Goal: Information Seeking & Learning: Learn about a topic

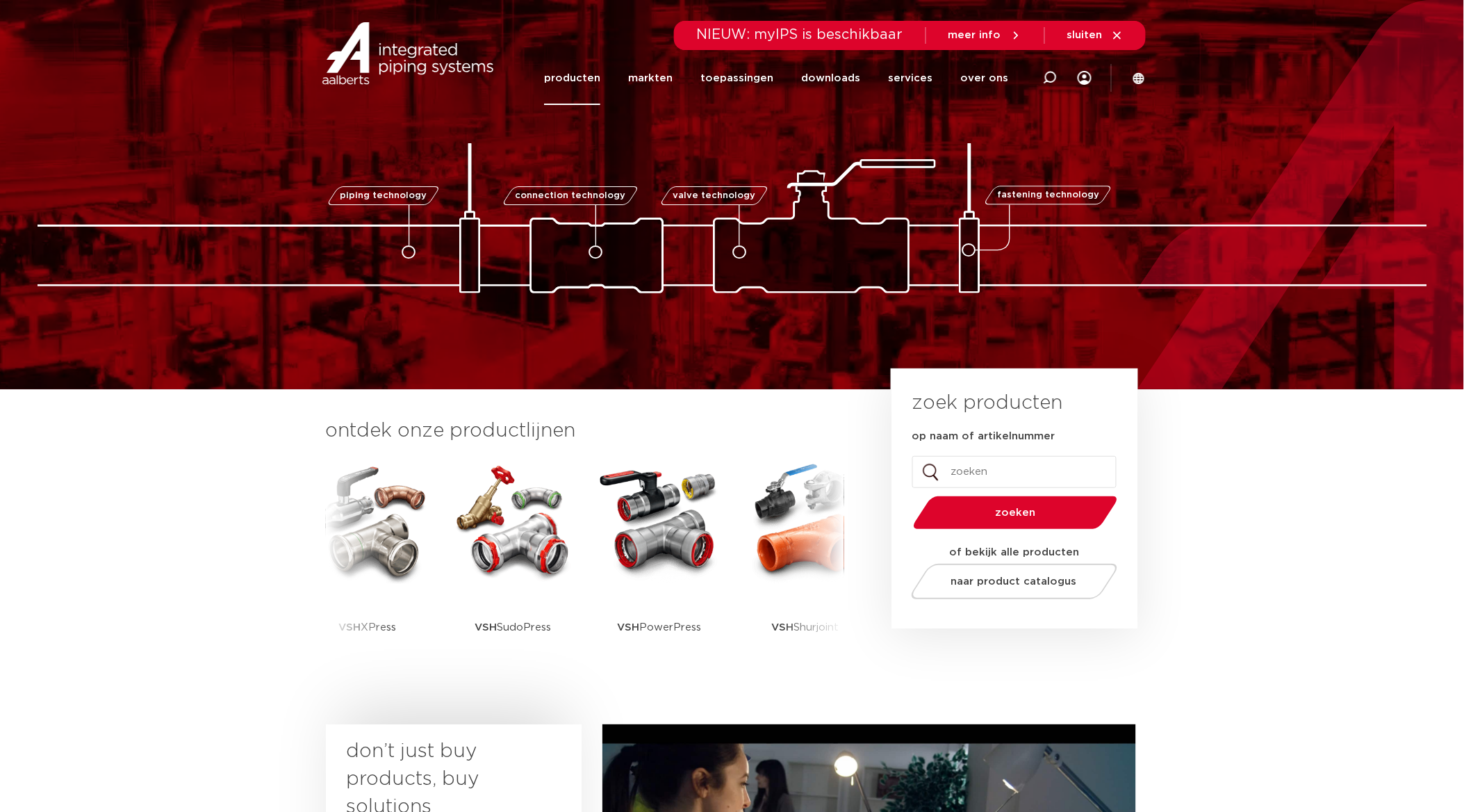
click at [584, 68] on link "producten" at bounding box center [572, 78] width 56 height 54
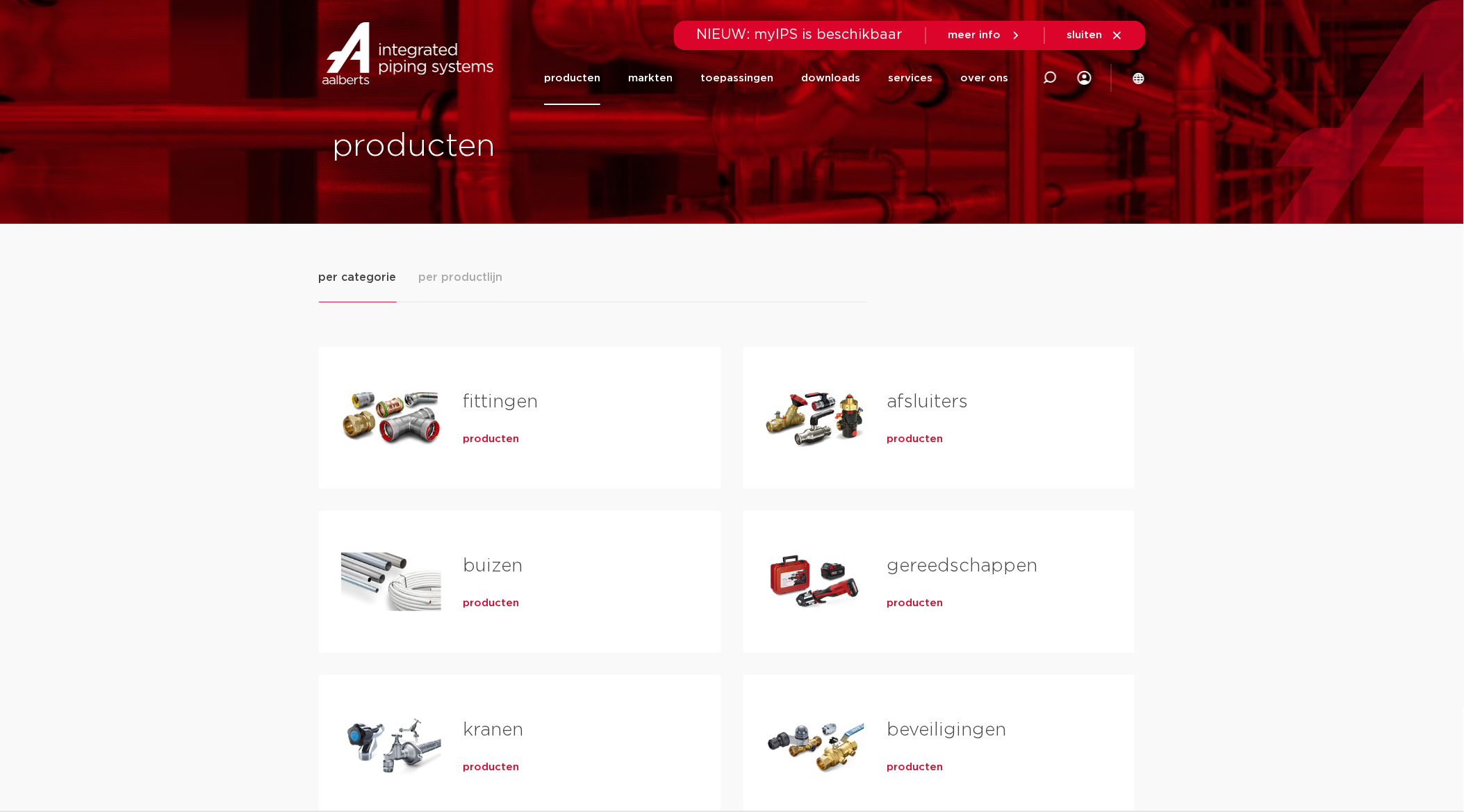
click at [463, 281] on span "per productlijn" at bounding box center [461, 277] width 84 height 17
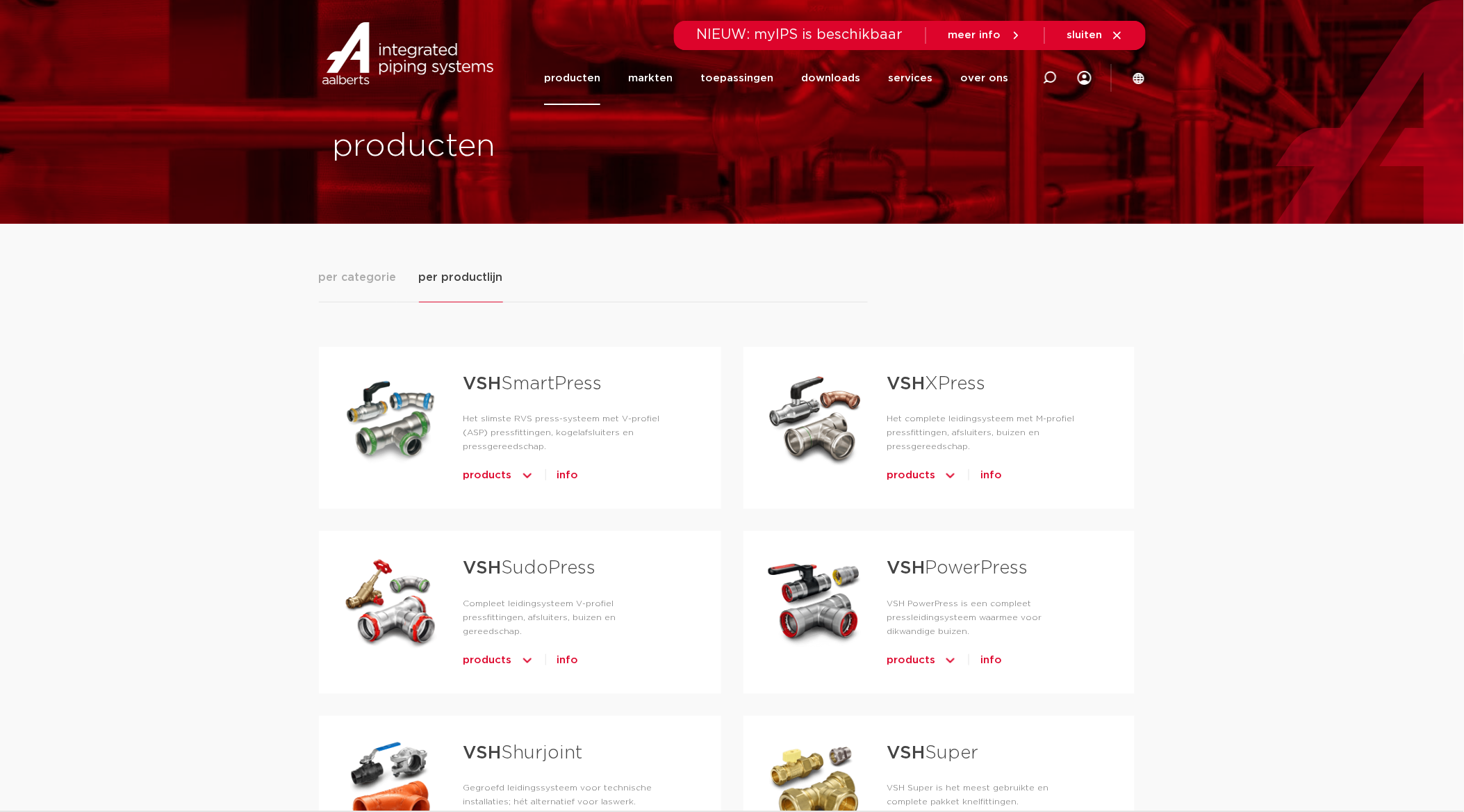
click at [928, 480] on span "products" at bounding box center [910, 475] width 48 height 22
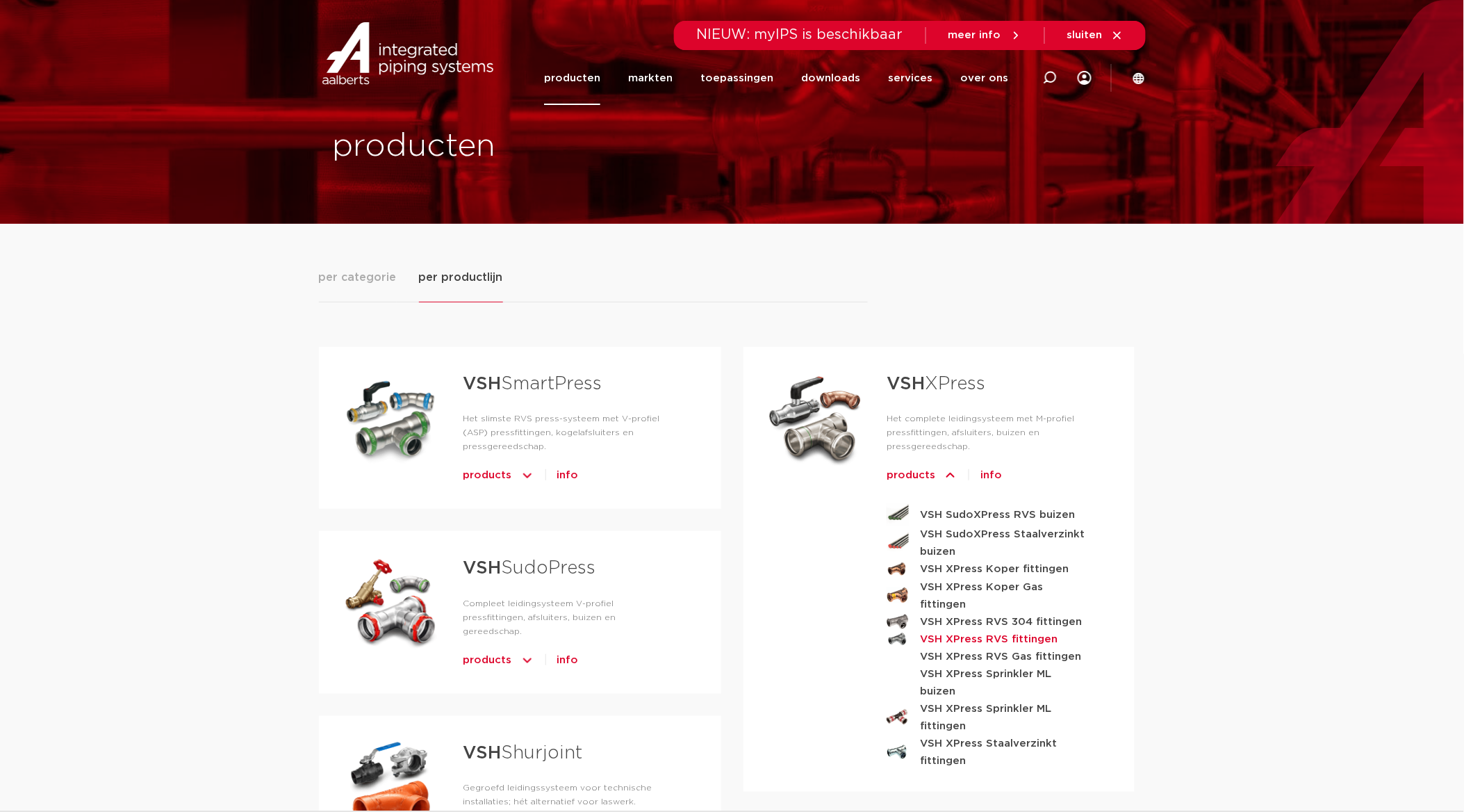
click at [961, 630] on strong "VSH XPress RVS fittingen" at bounding box center [988, 639] width 137 height 17
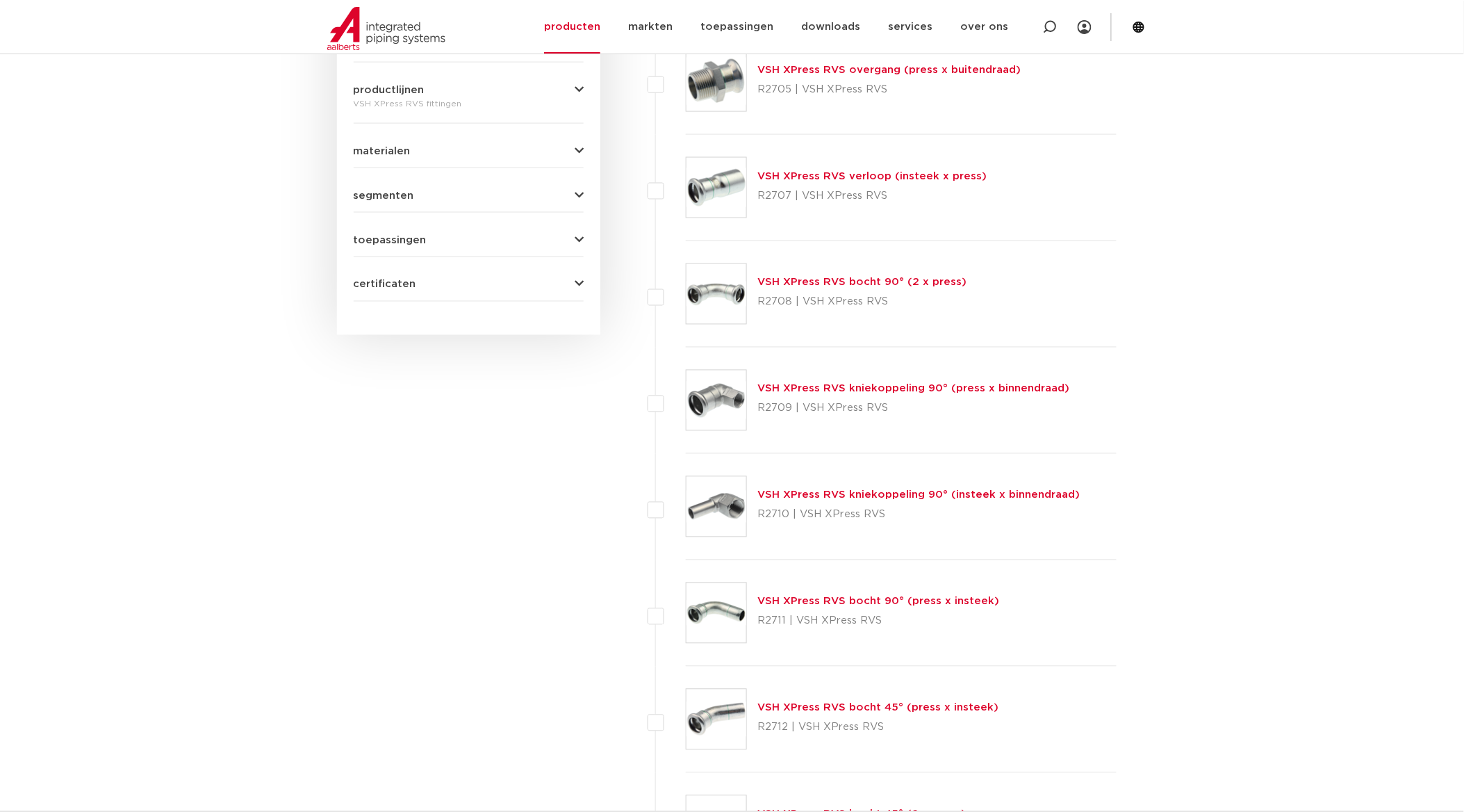
scroll to position [775, 0]
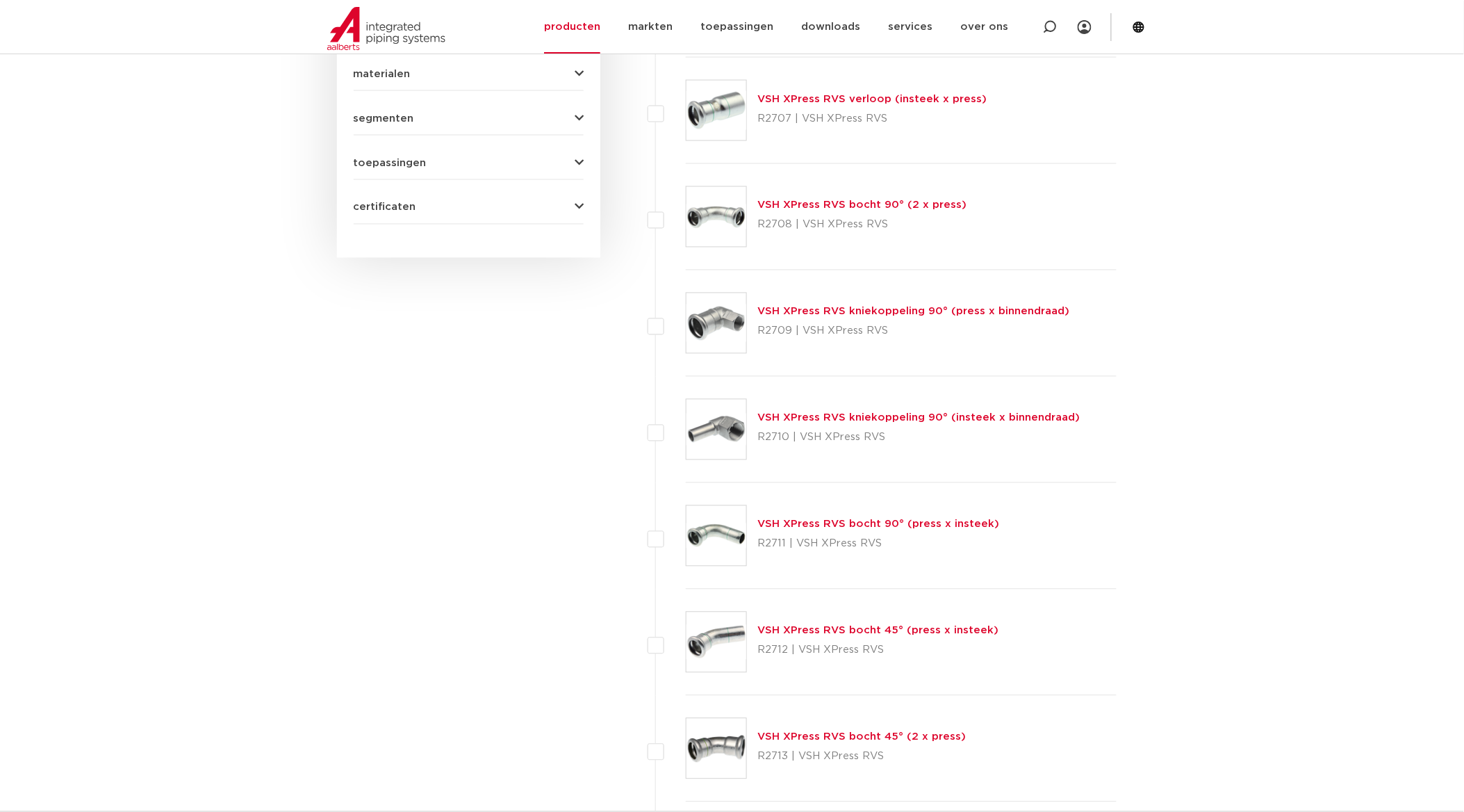
click at [902, 524] on link "VSH XPress RVS bocht 90° (press x insteek)" at bounding box center [879, 524] width 242 height 10
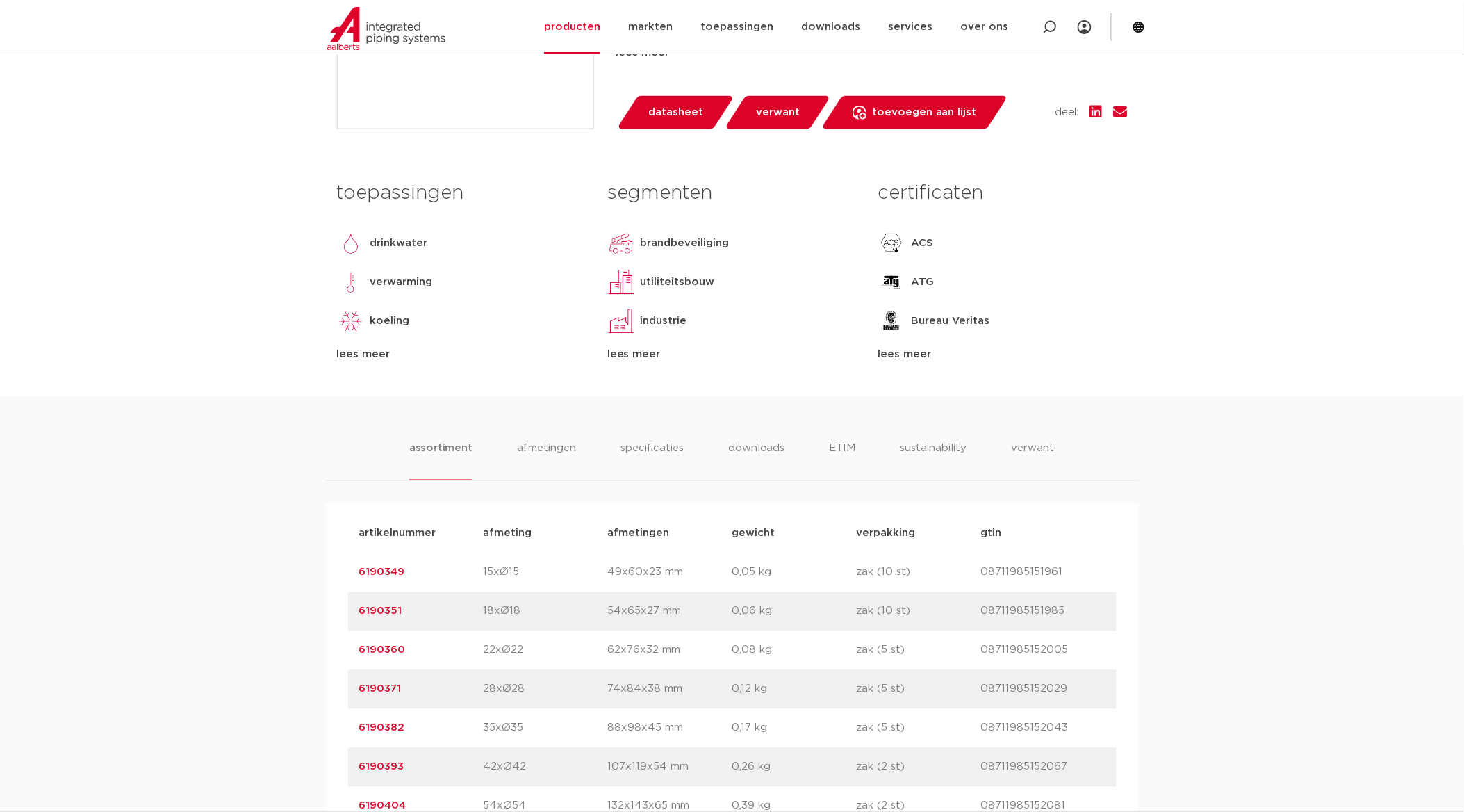
scroll to position [540, 0]
